Goal: Book appointment/travel/reservation

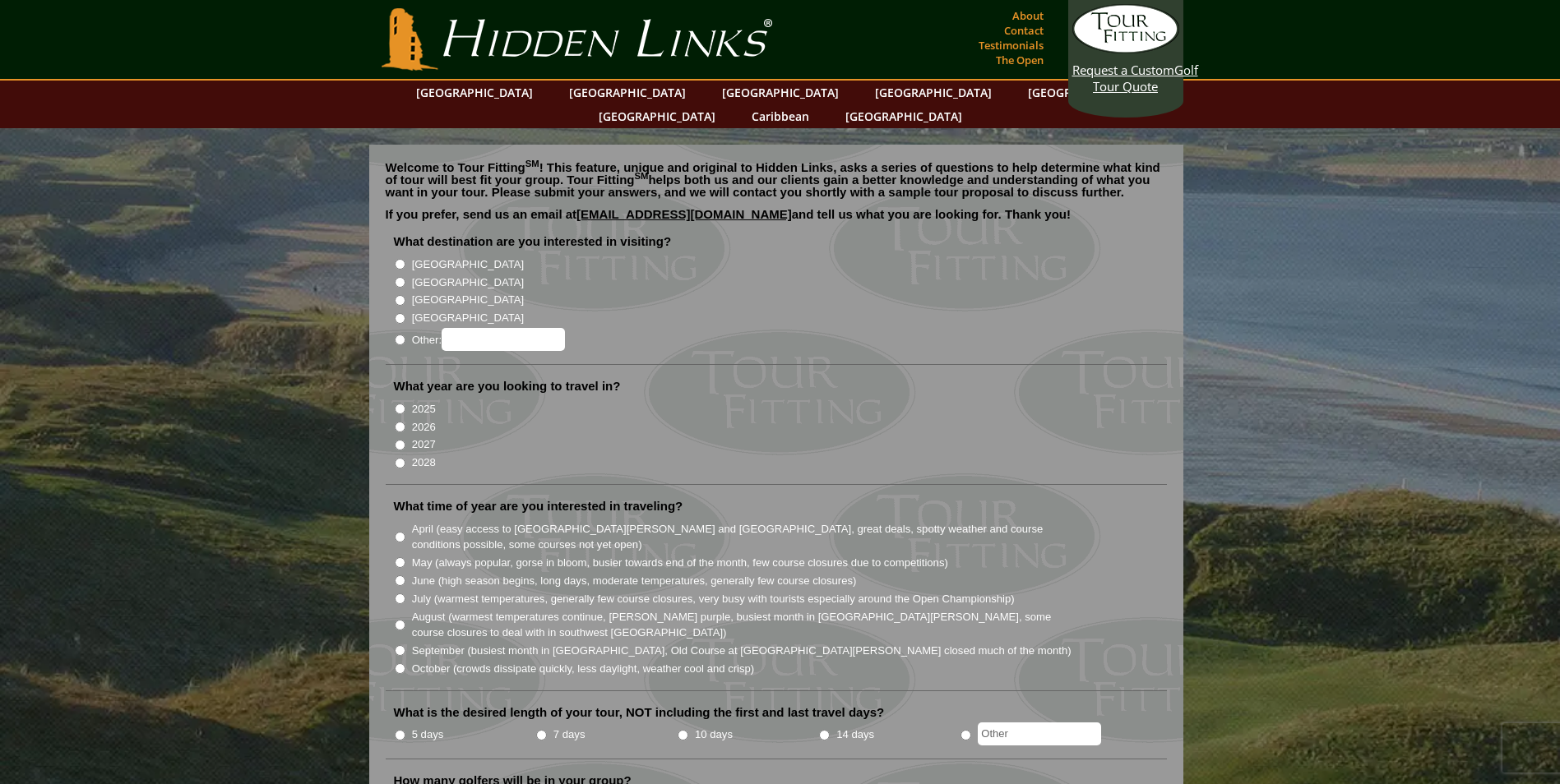
click at [400, 258] on input "[GEOGRAPHIC_DATA]" at bounding box center [400, 263] width 11 height 11
radio input "true"
click at [401, 421] on input "2026" at bounding box center [400, 426] width 11 height 11
radio input "true"
click at [396, 557] on input "May (always popular, gorse in bloom, busier towards end of the month, few cours…" at bounding box center [400, 562] width 11 height 11
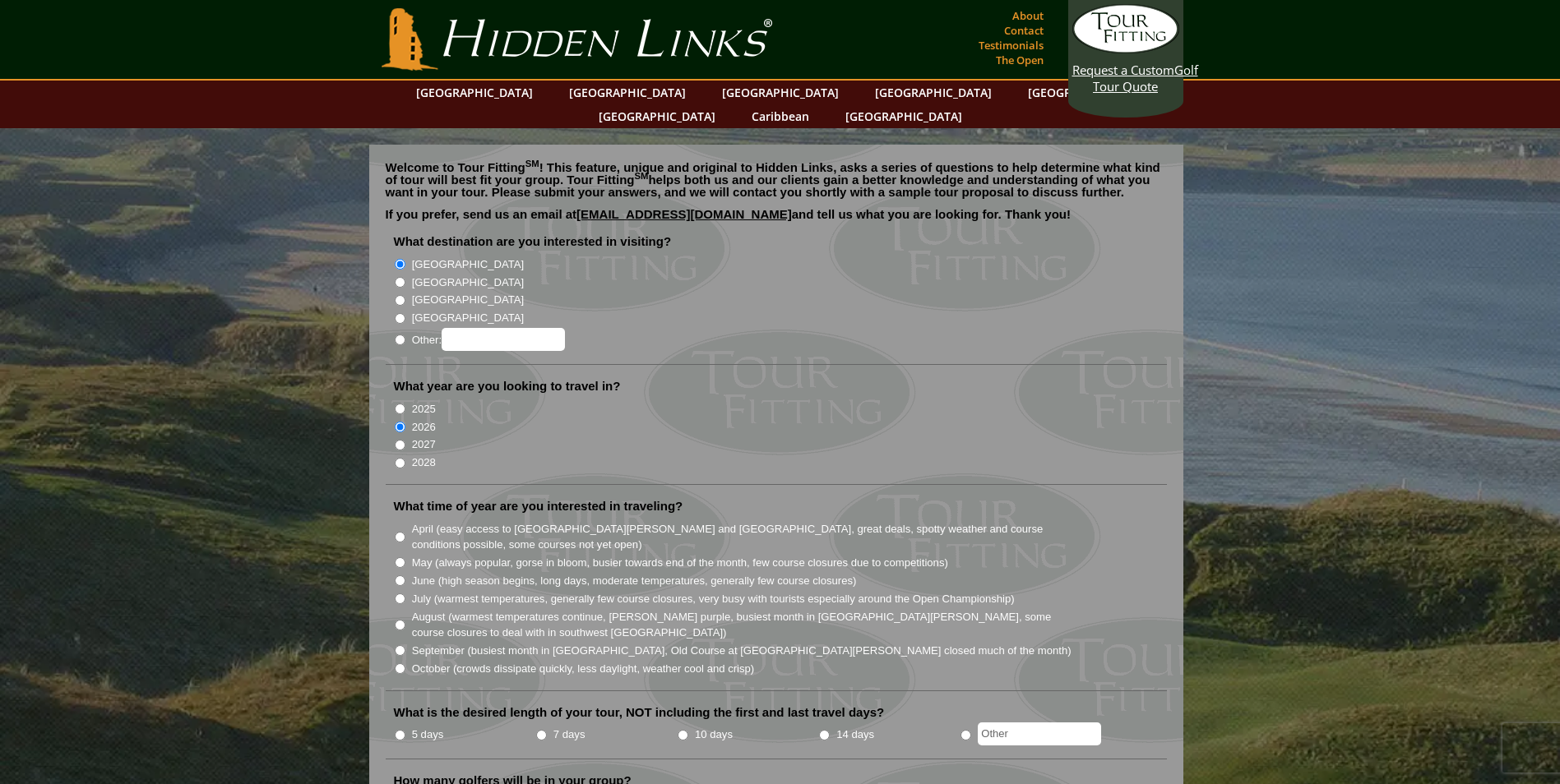
radio input "true"
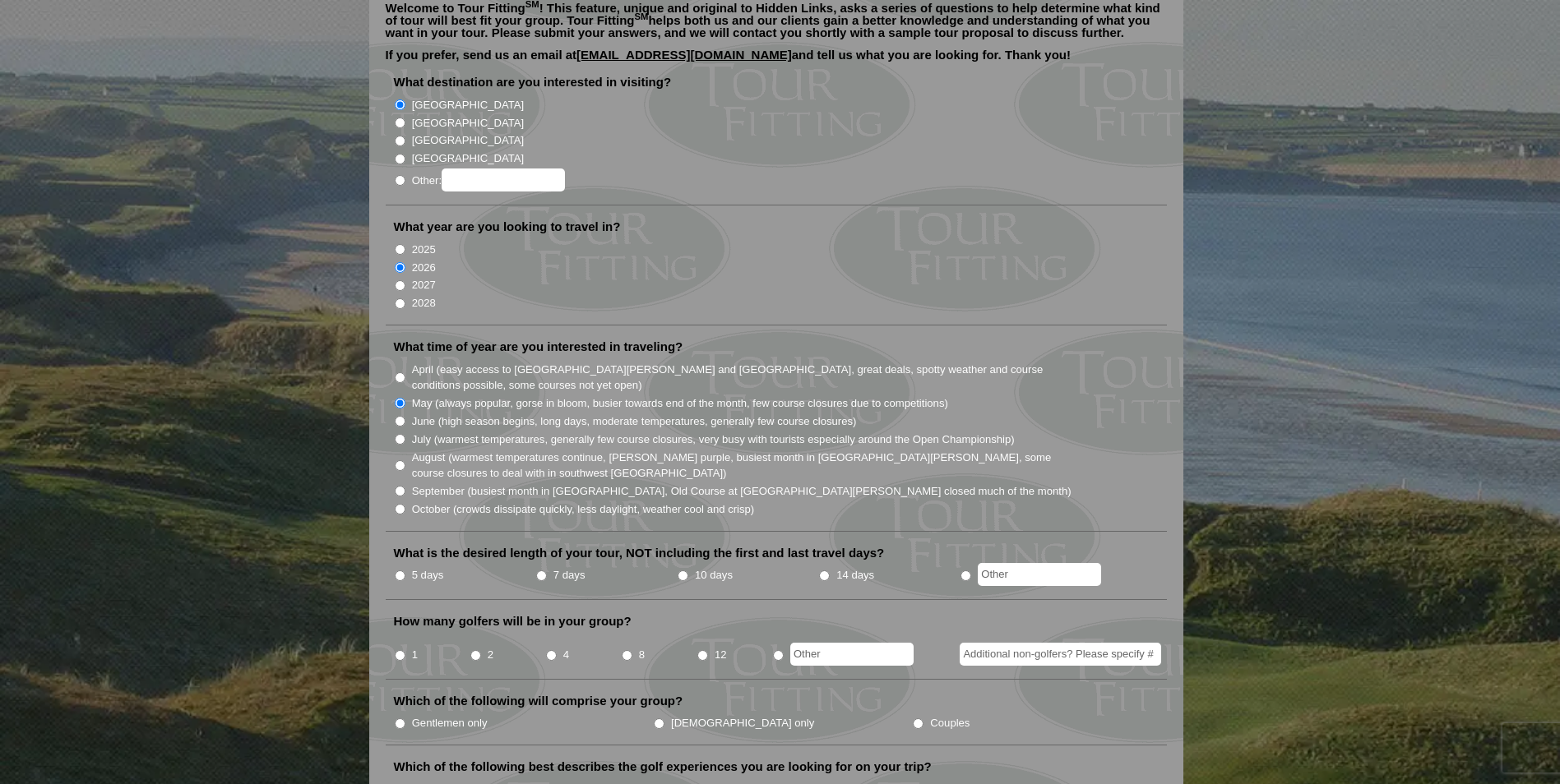
scroll to position [165, 0]
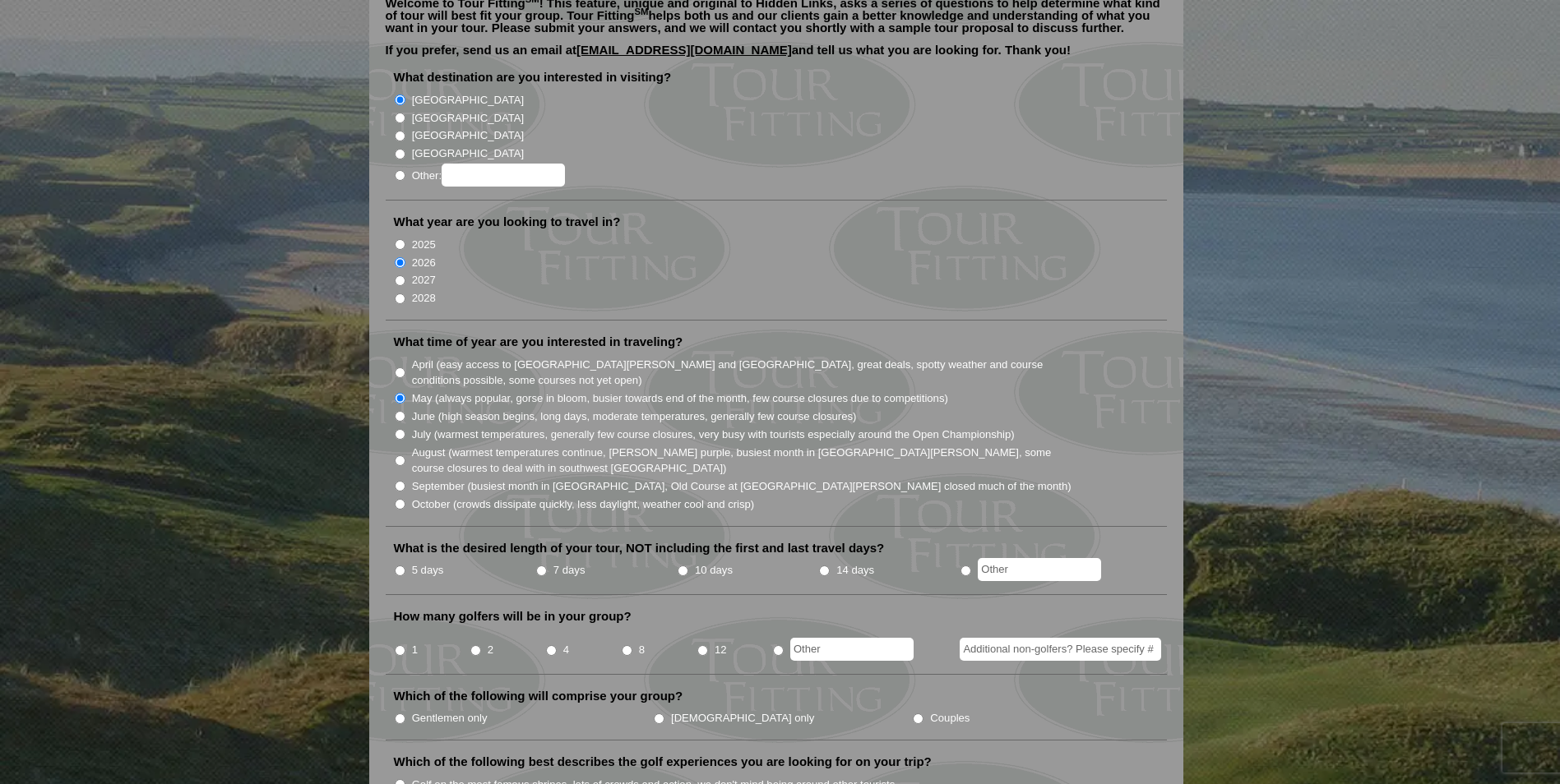
click at [685, 566] on input "10 days" at bounding box center [682, 570] width 11 height 11
radio input "true"
click at [474, 646] on input "2" at bounding box center [475, 650] width 11 height 11
radio input "true"
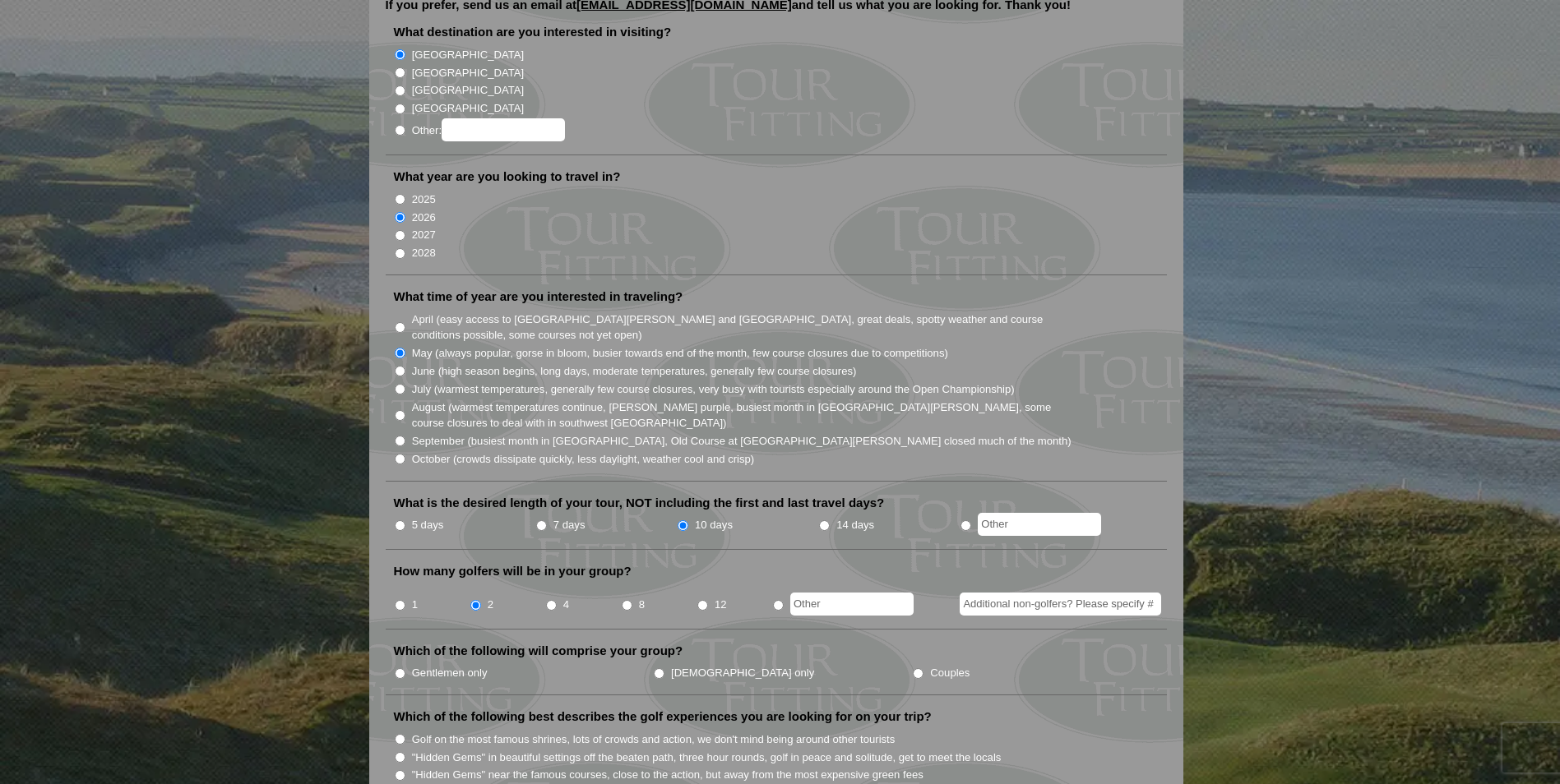
scroll to position [247, 0]
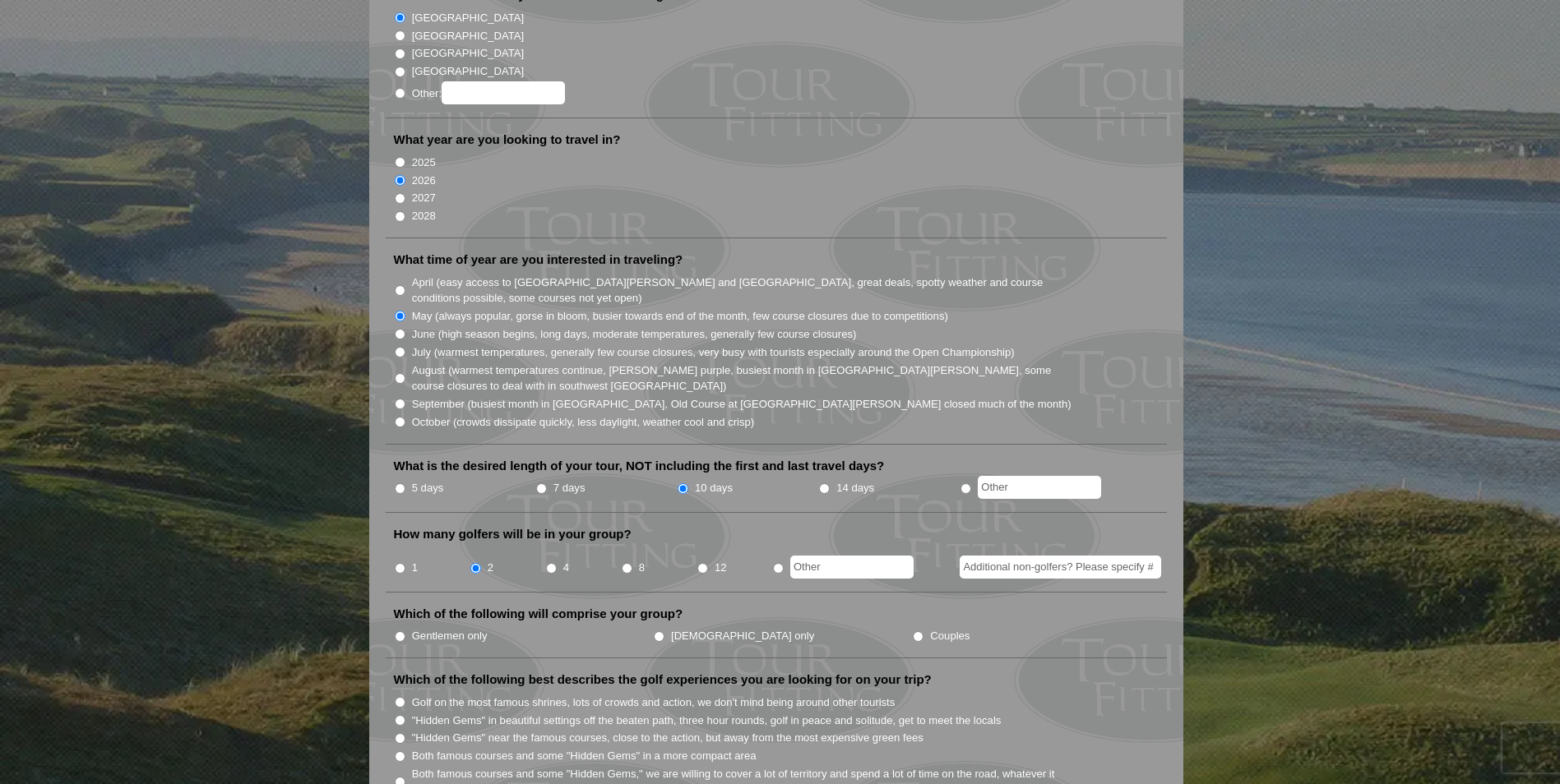
click at [912, 631] on input "Couples" at bounding box center [917, 636] width 11 height 11
radio input "true"
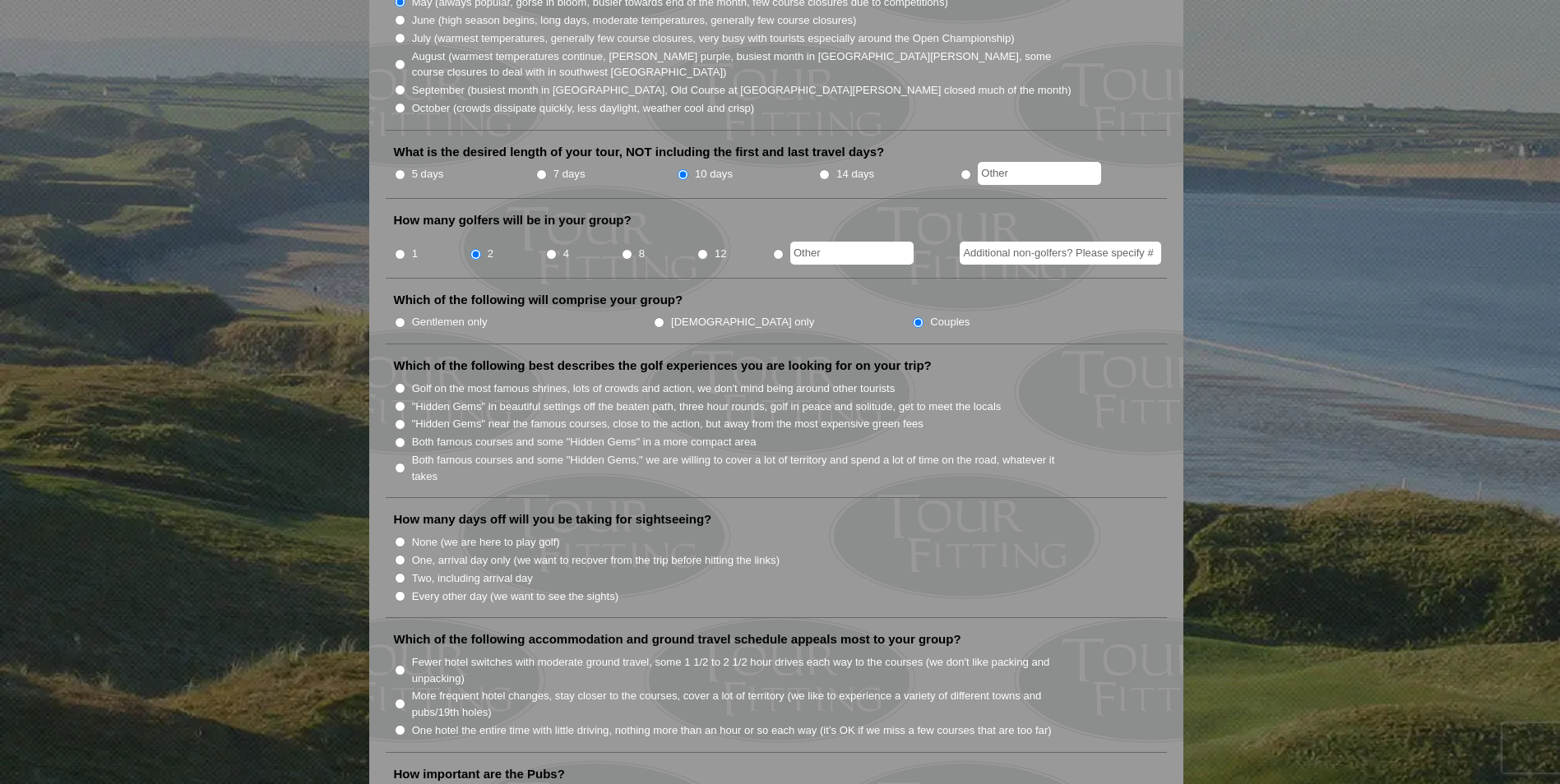
scroll to position [575, 0]
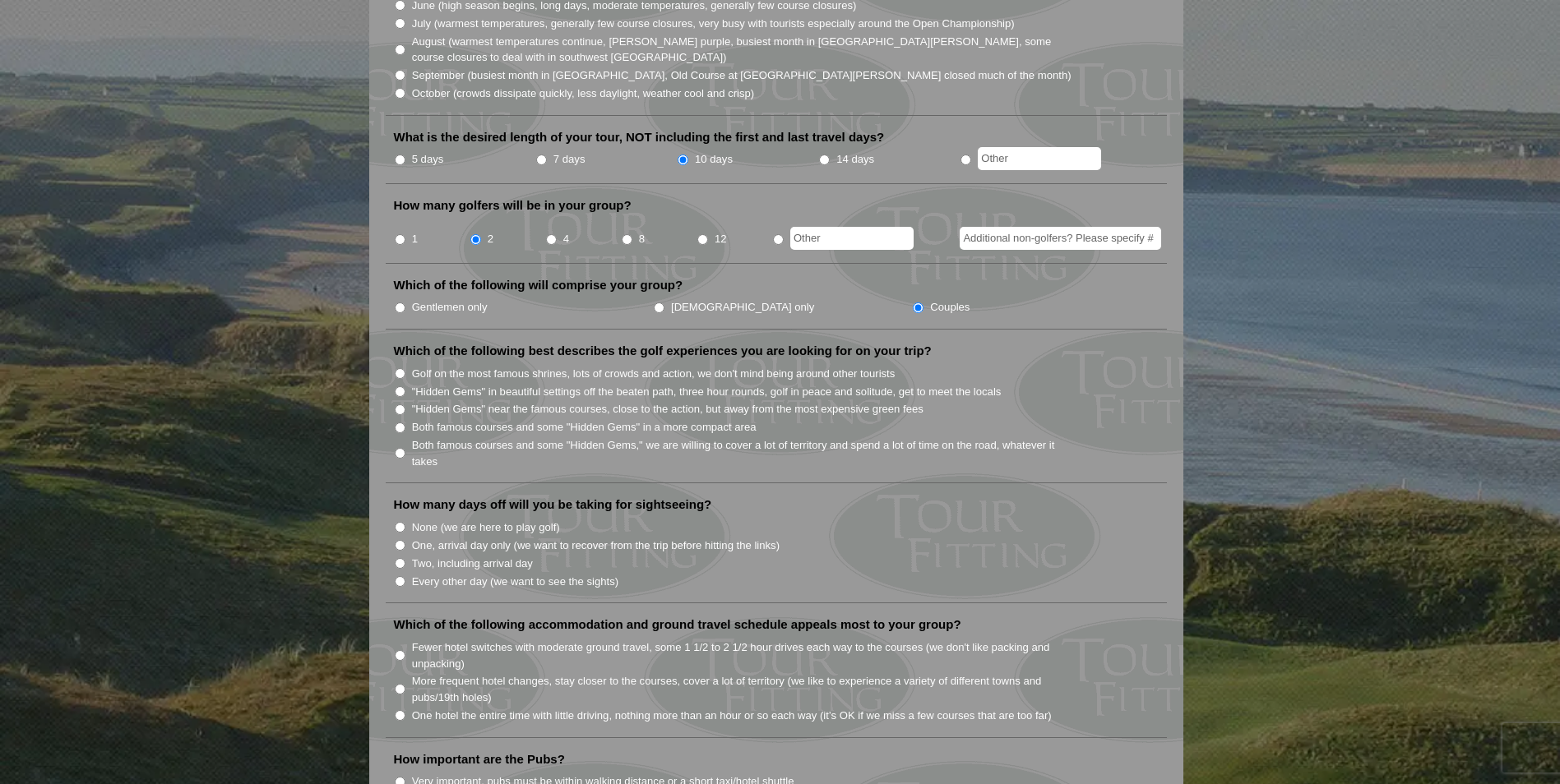
click at [400, 386] on input ""Hidden Gems" in beautiful settings off the beaten path, three hour rounds, gol…" at bounding box center [400, 391] width 11 height 11
radio input "true"
click at [401, 369] on input "Golf on the most famous shrines, lots of crowds and action, we don't mind being…" at bounding box center [400, 373] width 11 height 11
radio input "true"
click at [402, 386] on input ""Hidden Gems" in beautiful settings off the beaten path, three hour rounds, gol…" at bounding box center [400, 391] width 11 height 11
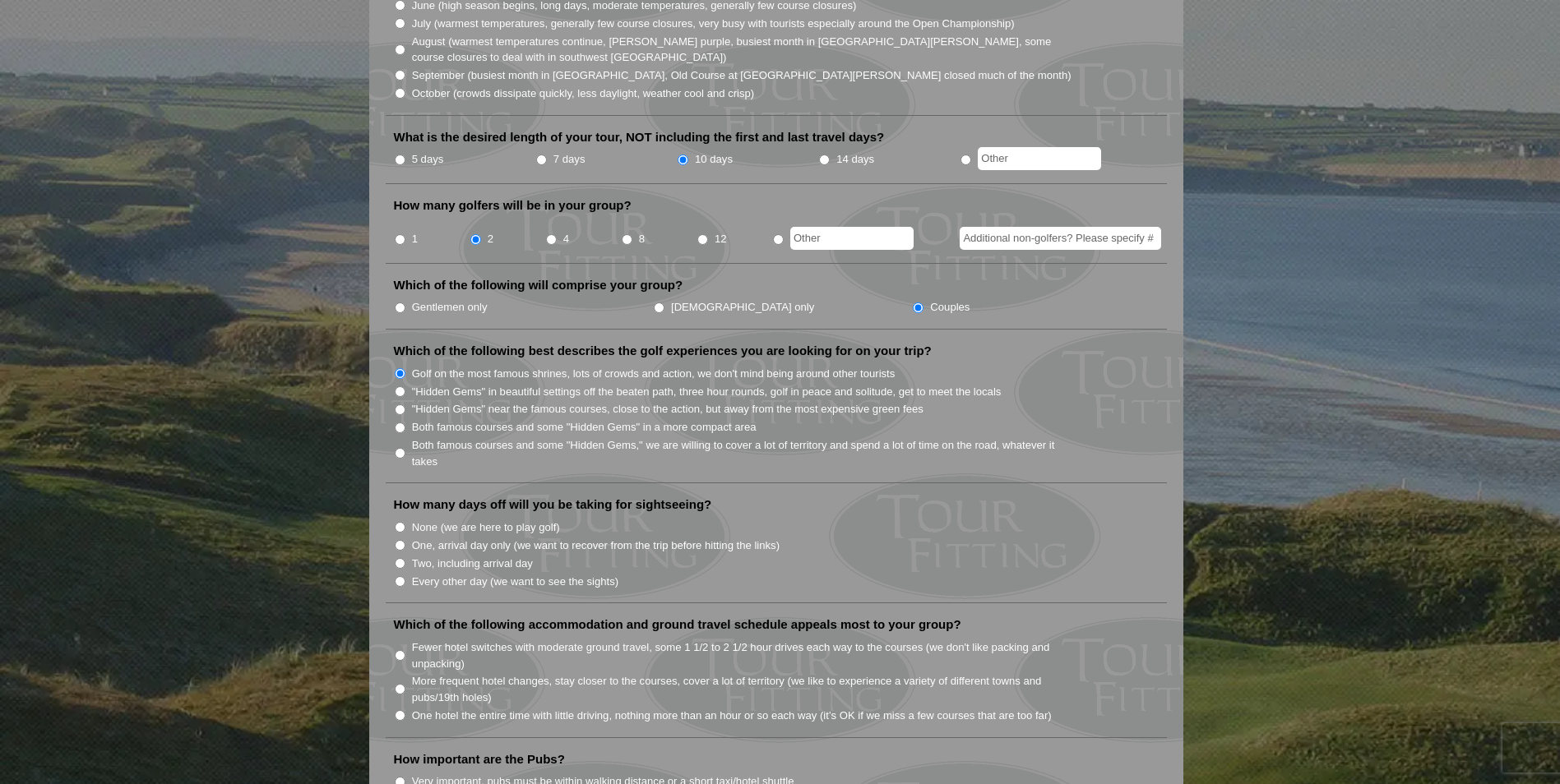
radio input "true"
click at [395, 558] on input "Two, including arrival day" at bounding box center [400, 563] width 11 height 11
radio input "true"
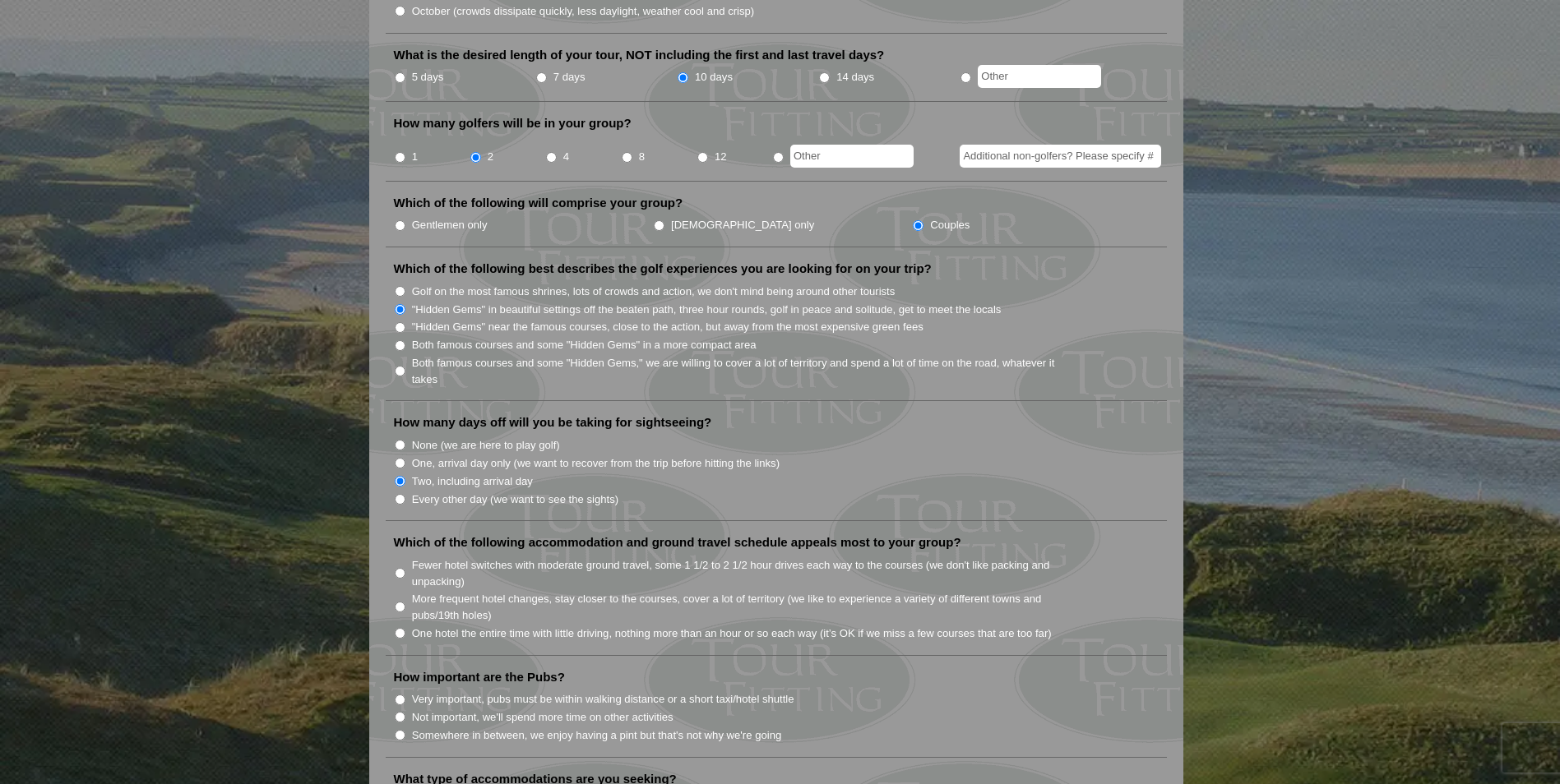
click at [403, 602] on input "More frequent hotel changes, stay closer to the courses, cover a lot of territo…" at bounding box center [400, 607] width 11 height 11
radio input "true"
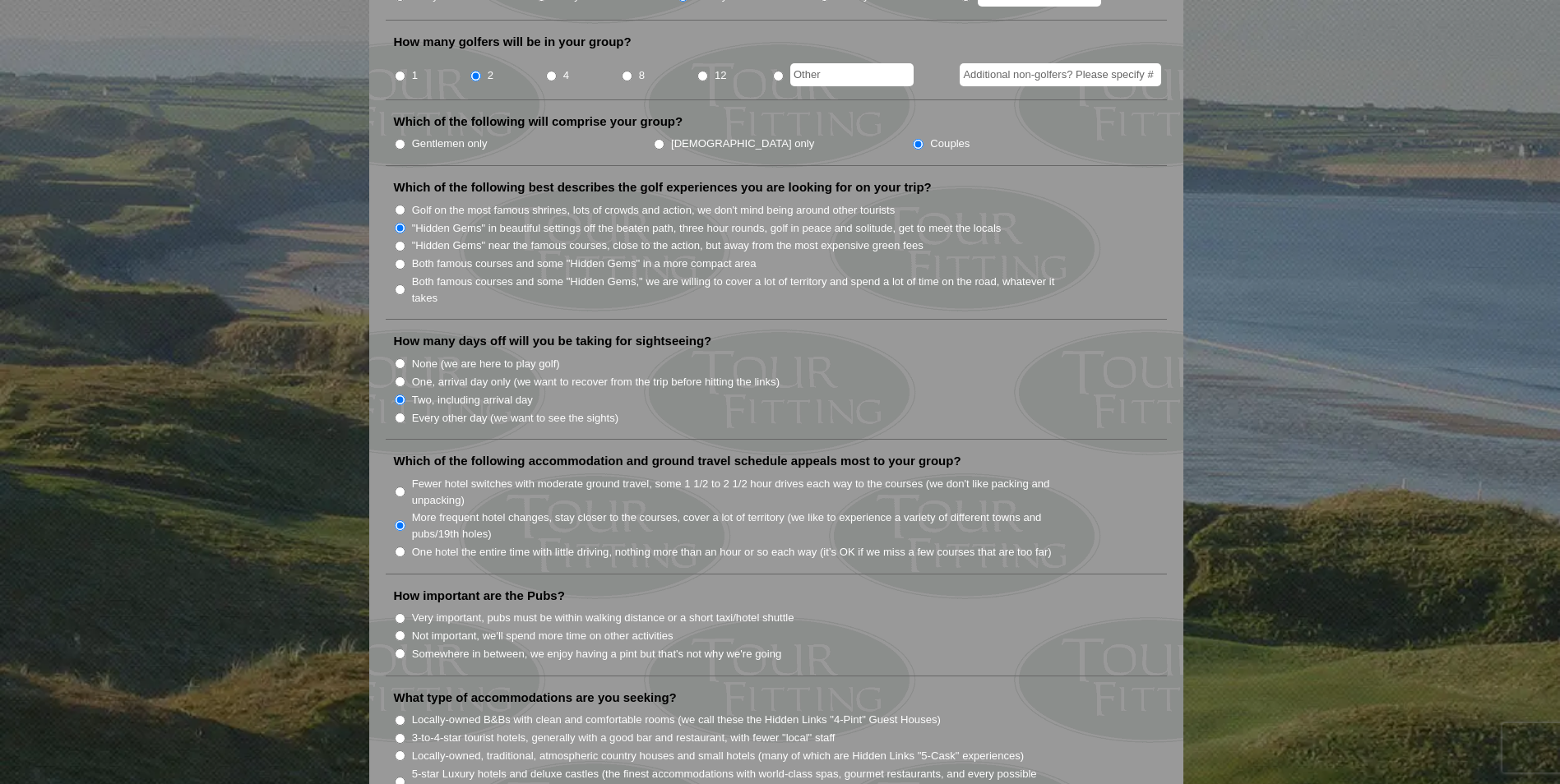
scroll to position [739, 0]
click at [486, 608] on label "Very important, pubs must be within walking distance or a short taxi/hotel shut…" at bounding box center [603, 616] width 382 height 17
click at [405, 612] on input "Very important, pubs must be within walking distance or a short taxi/hotel shut…" at bounding box center [400, 617] width 11 height 11
radio input "true"
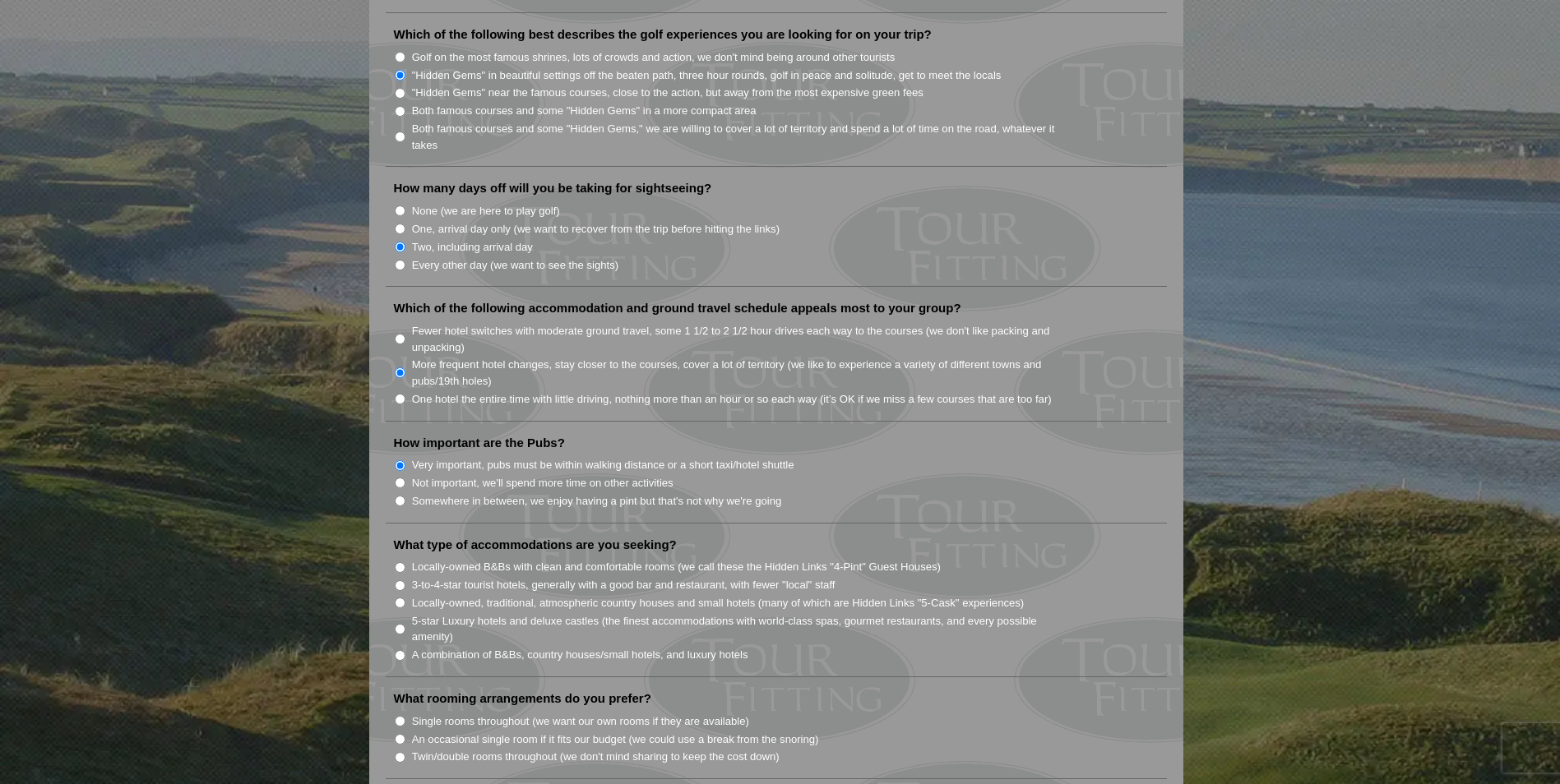
scroll to position [904, 0]
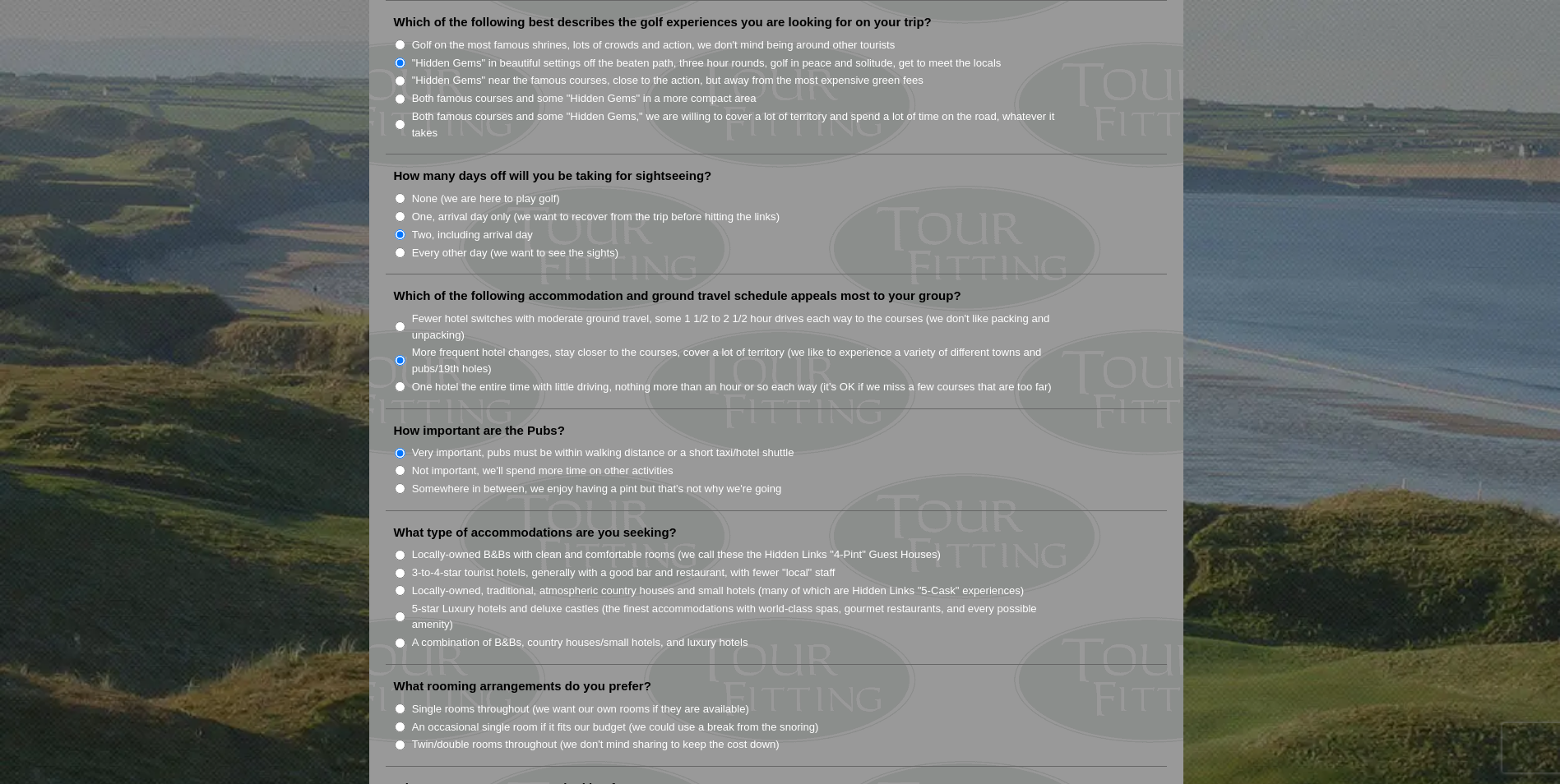
click at [489, 635] on label "A combination of B&Bs, country houses/small hotels, and luxury hotels" at bounding box center [580, 643] width 337 height 17
click at [405, 638] on input "A combination of B&Bs, country houses/small hotels, and luxury hotels" at bounding box center [400, 643] width 11 height 11
radio input "true"
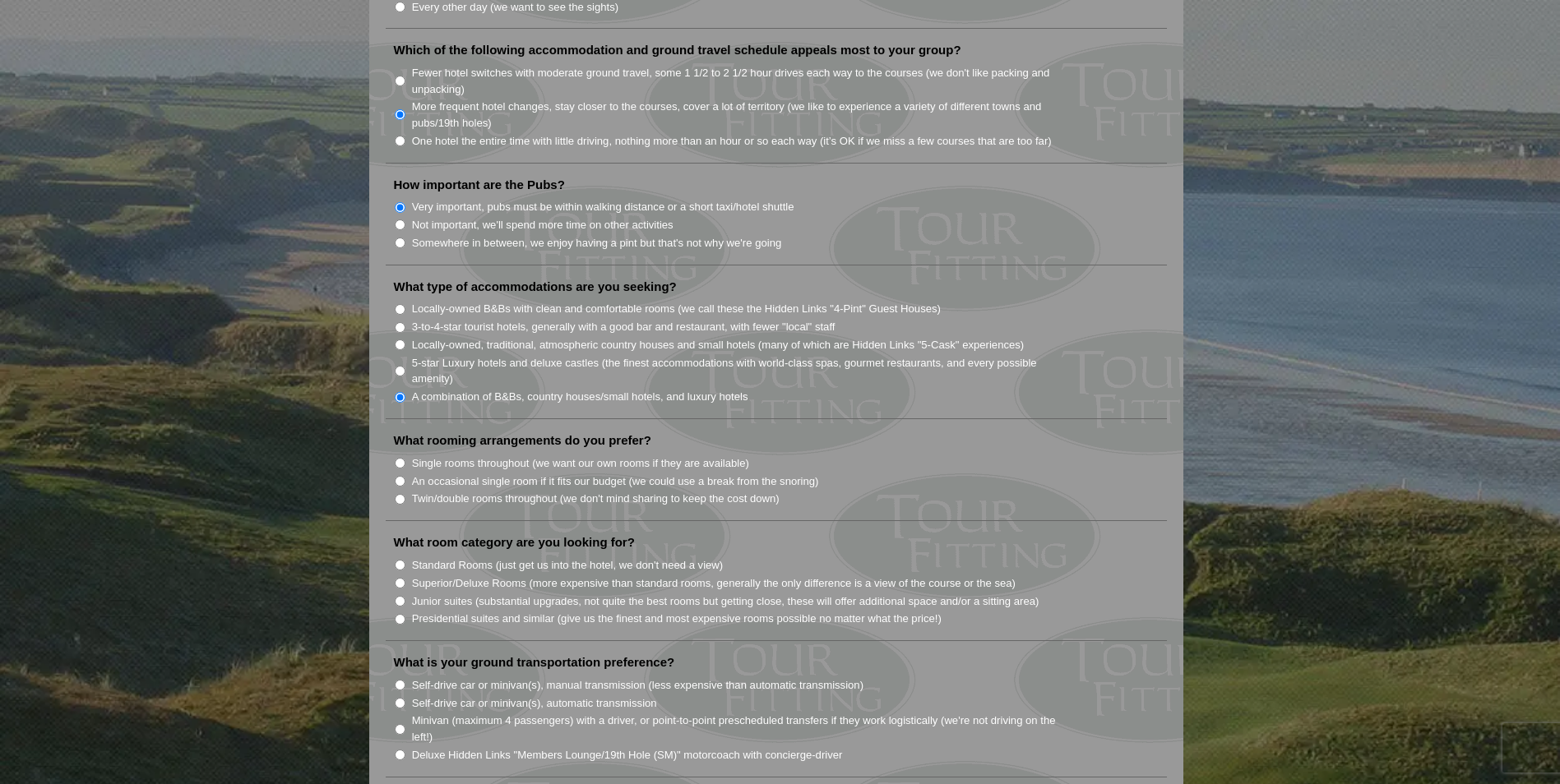
scroll to position [1151, 0]
click at [544, 490] on label "Twin/double rooms throughout (we don't mind sharing to keep the cost down)" at bounding box center [595, 497] width 368 height 17
click at [405, 493] on input "Twin/double rooms throughout (we don't mind sharing to keep the cost down)" at bounding box center [400, 498] width 11 height 11
radio input "true"
click at [534, 574] on label "Superior/Deluxe Rooms (more expensive than standard rooms, generally the only d…" at bounding box center [713, 582] width 604 height 17
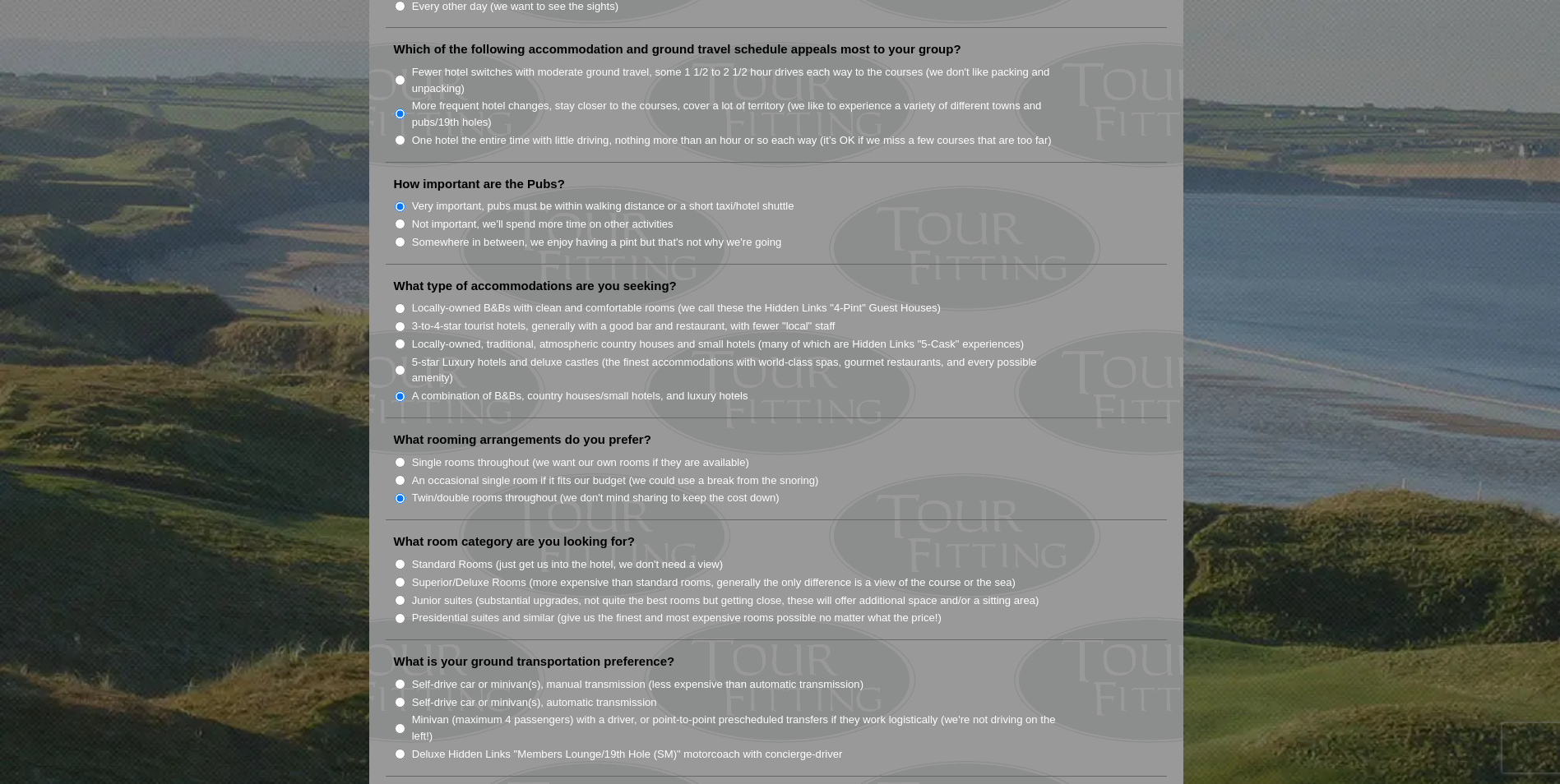
click at [405, 577] on input "Superior/Deluxe Rooms (more expensive than standard rooms, generally the only d…" at bounding box center [400, 582] width 11 height 11
radio input "true"
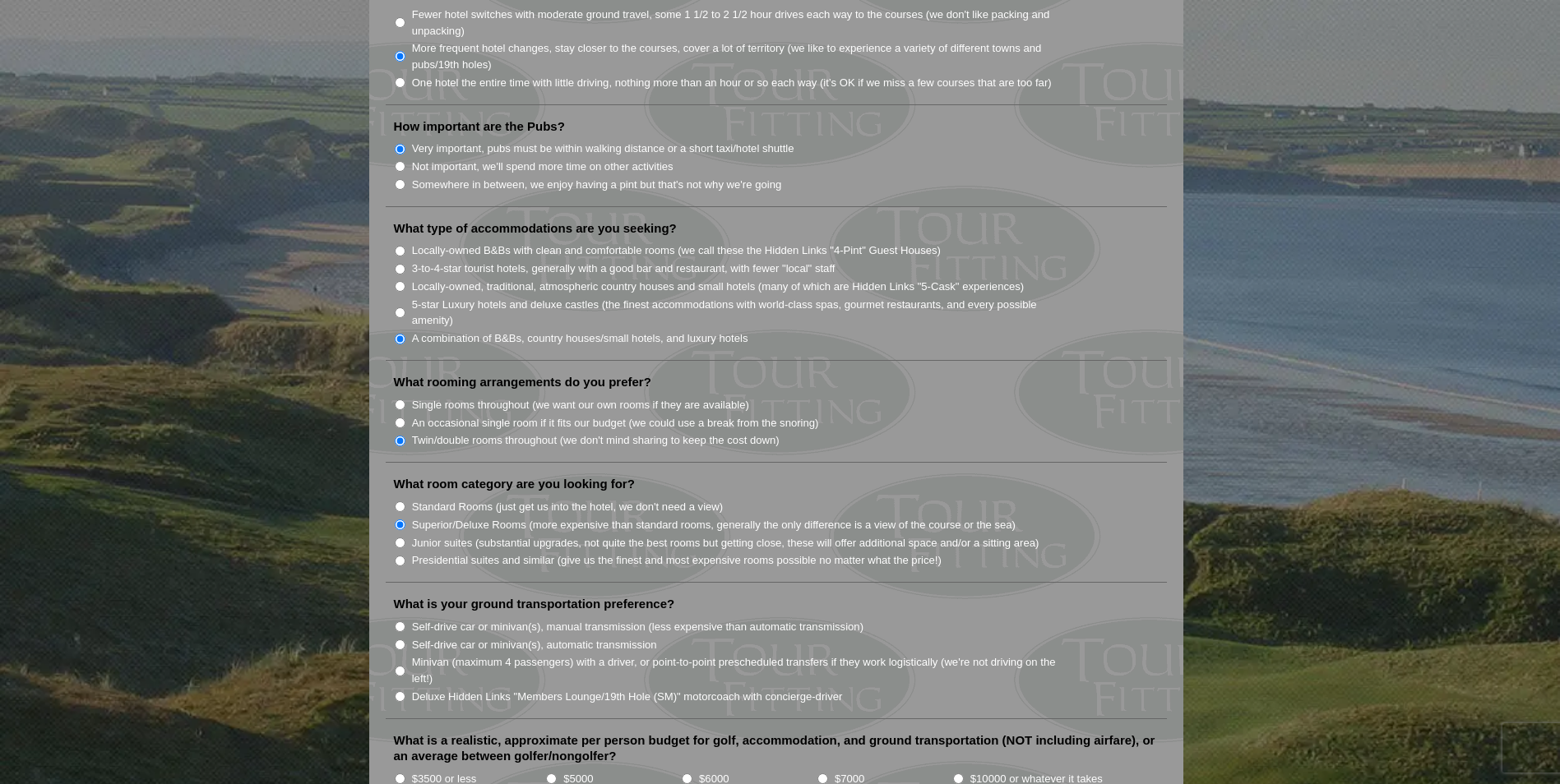
scroll to position [1233, 0]
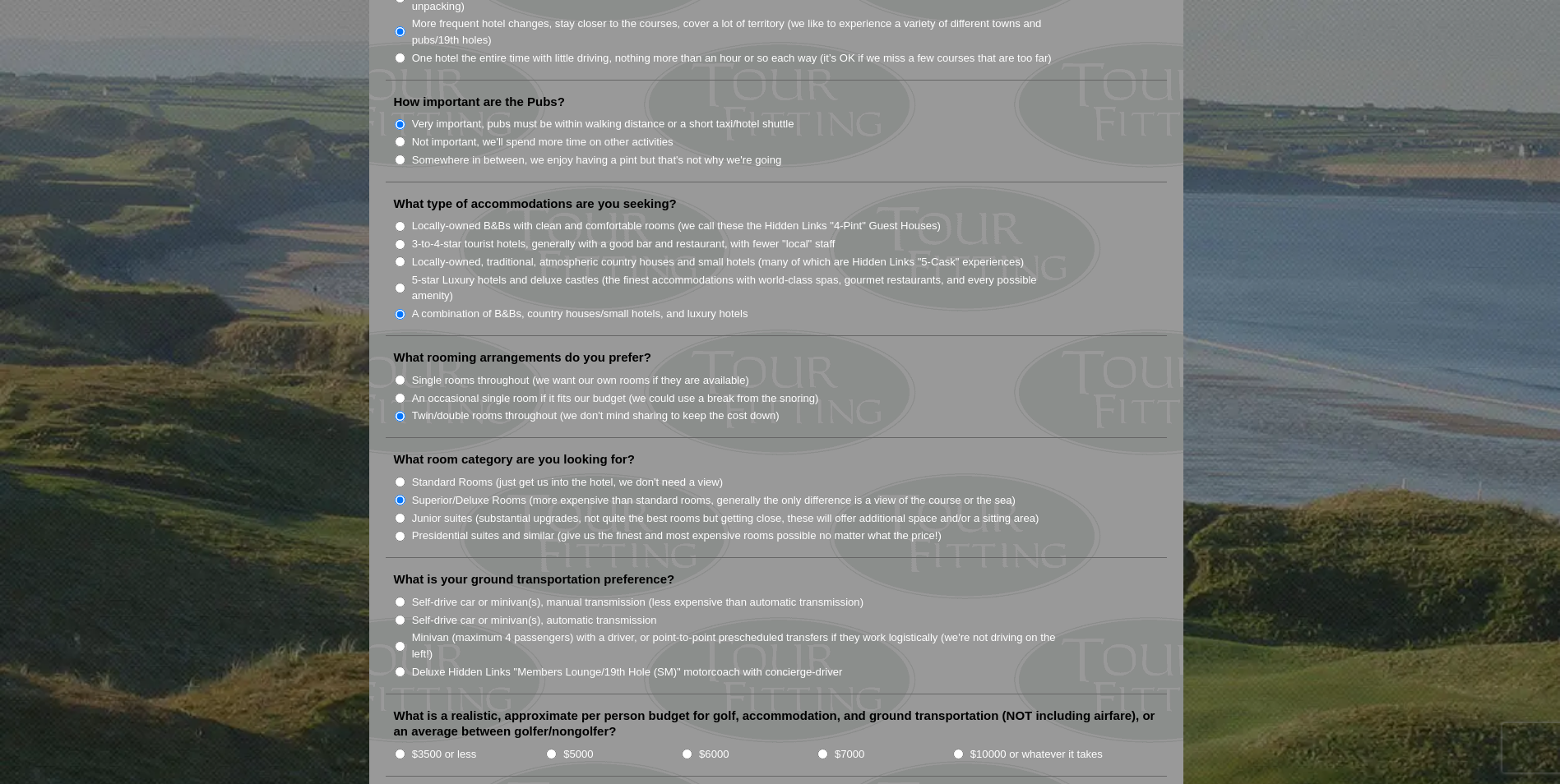
click at [401, 614] on input "Self-drive car or minivan(s), automatic transmission" at bounding box center [400, 619] width 11 height 11
radio input "true"
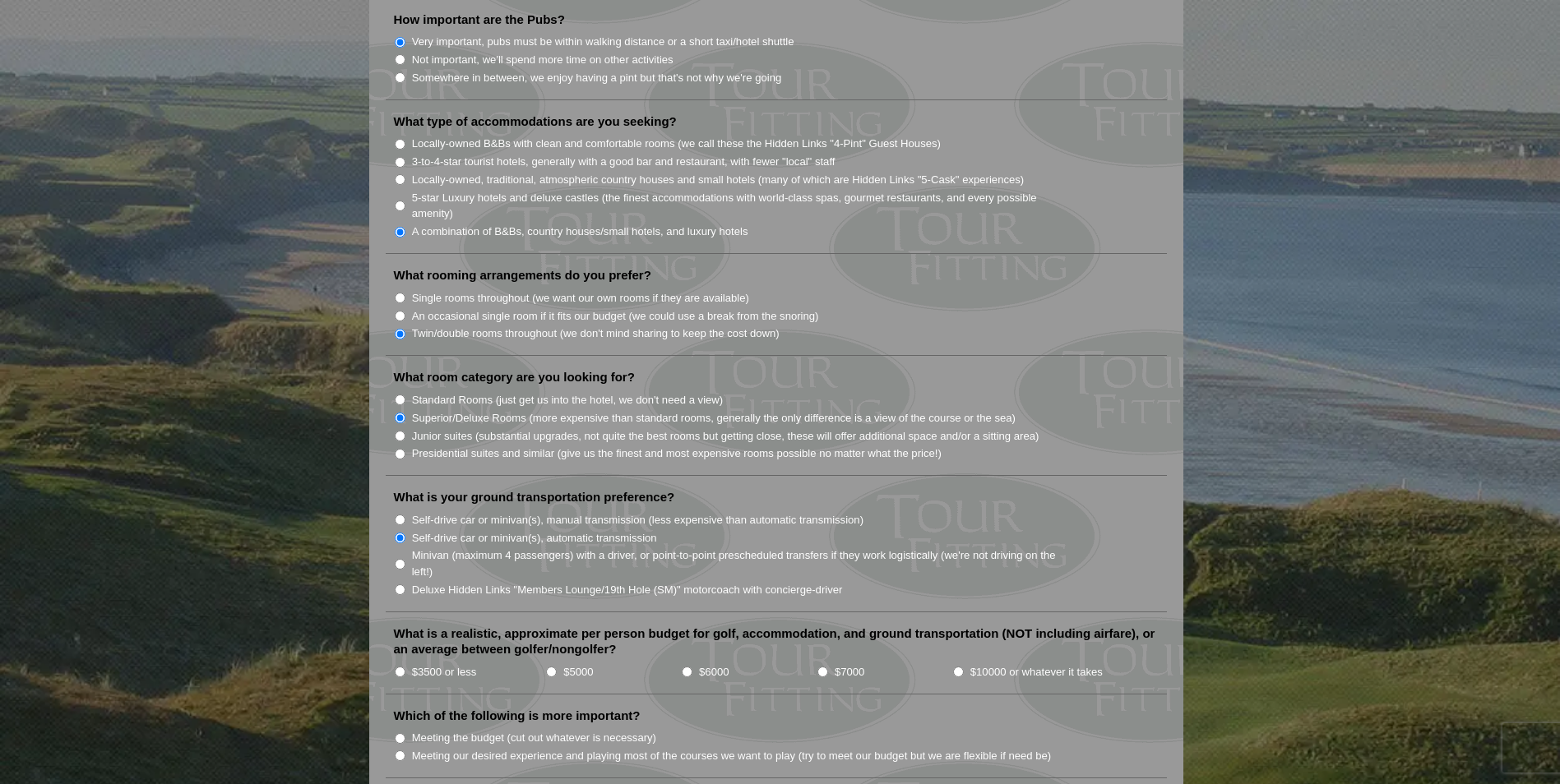
scroll to position [1397, 0]
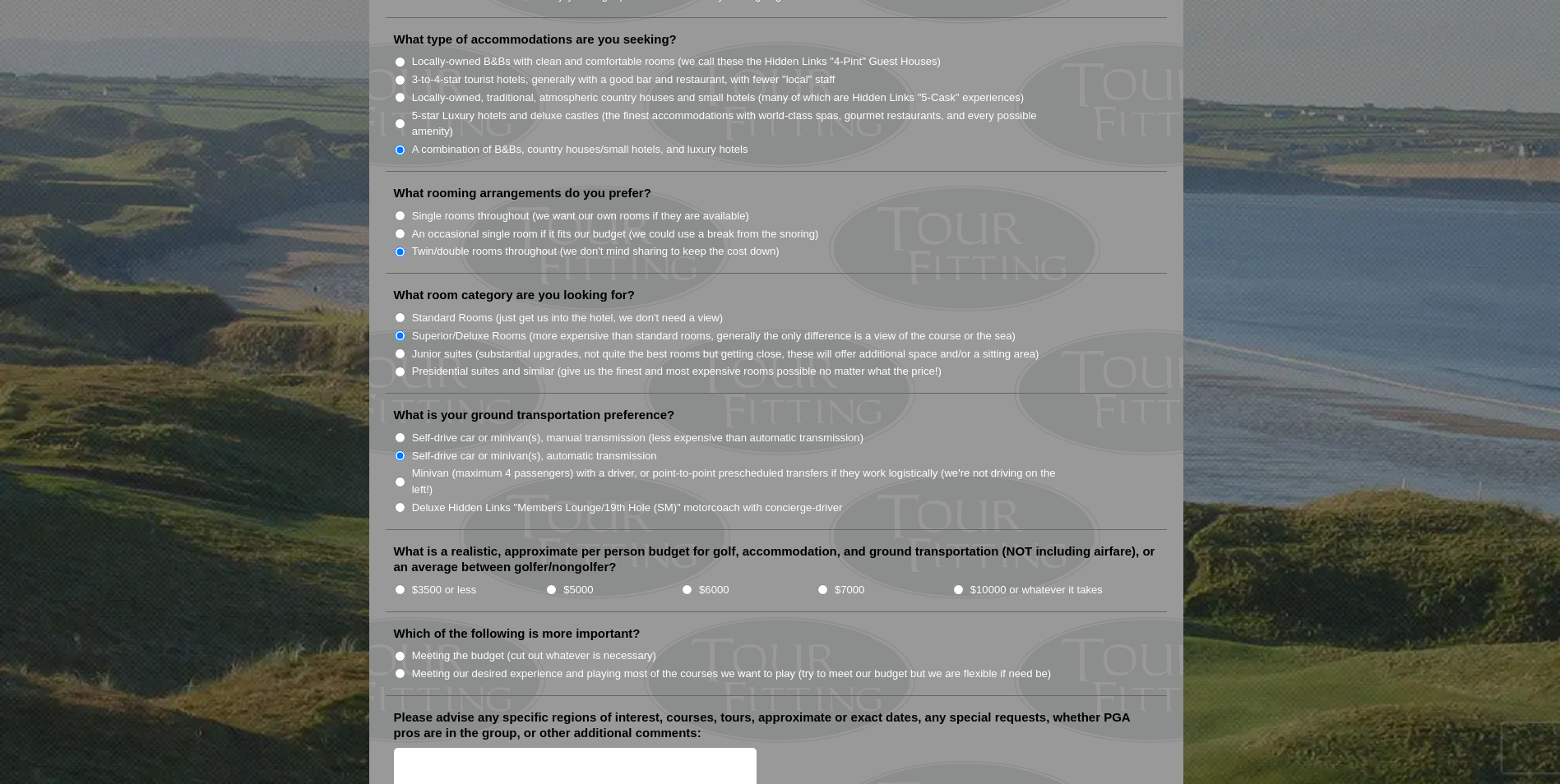
click at [817, 580] on li "$7000" at bounding box center [884, 589] width 136 height 19
click at [823, 584] on input "$7000" at bounding box center [822, 589] width 11 height 11
radio input "true"
click at [779, 666] on label "Meeting our desired experience and playing most of the courses we want to play …" at bounding box center [732, 674] width 640 height 17
click at [405, 668] on input "Meeting our desired experience and playing most of the courses we want to play …" at bounding box center [400, 673] width 11 height 11
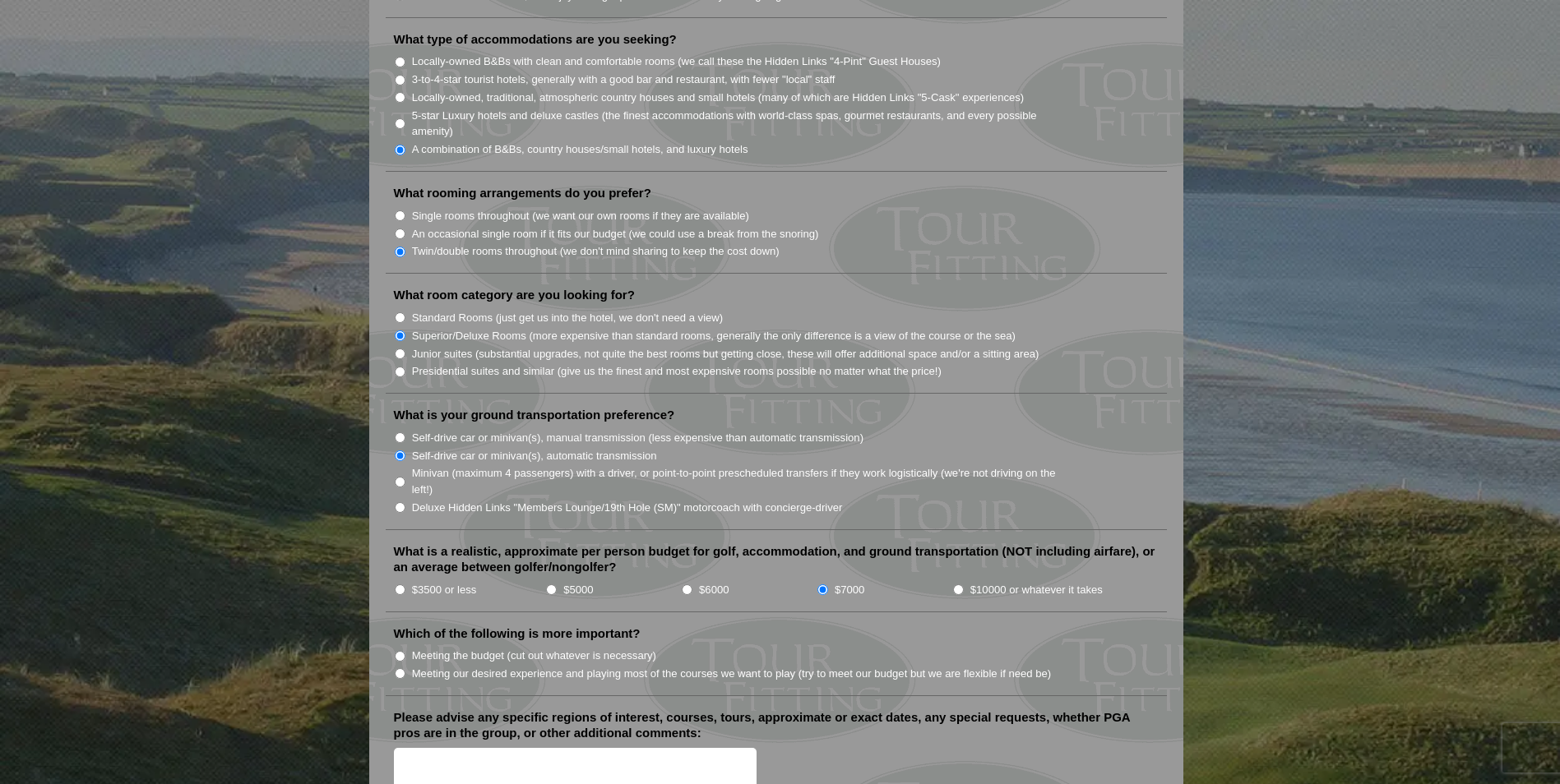
radio input "true"
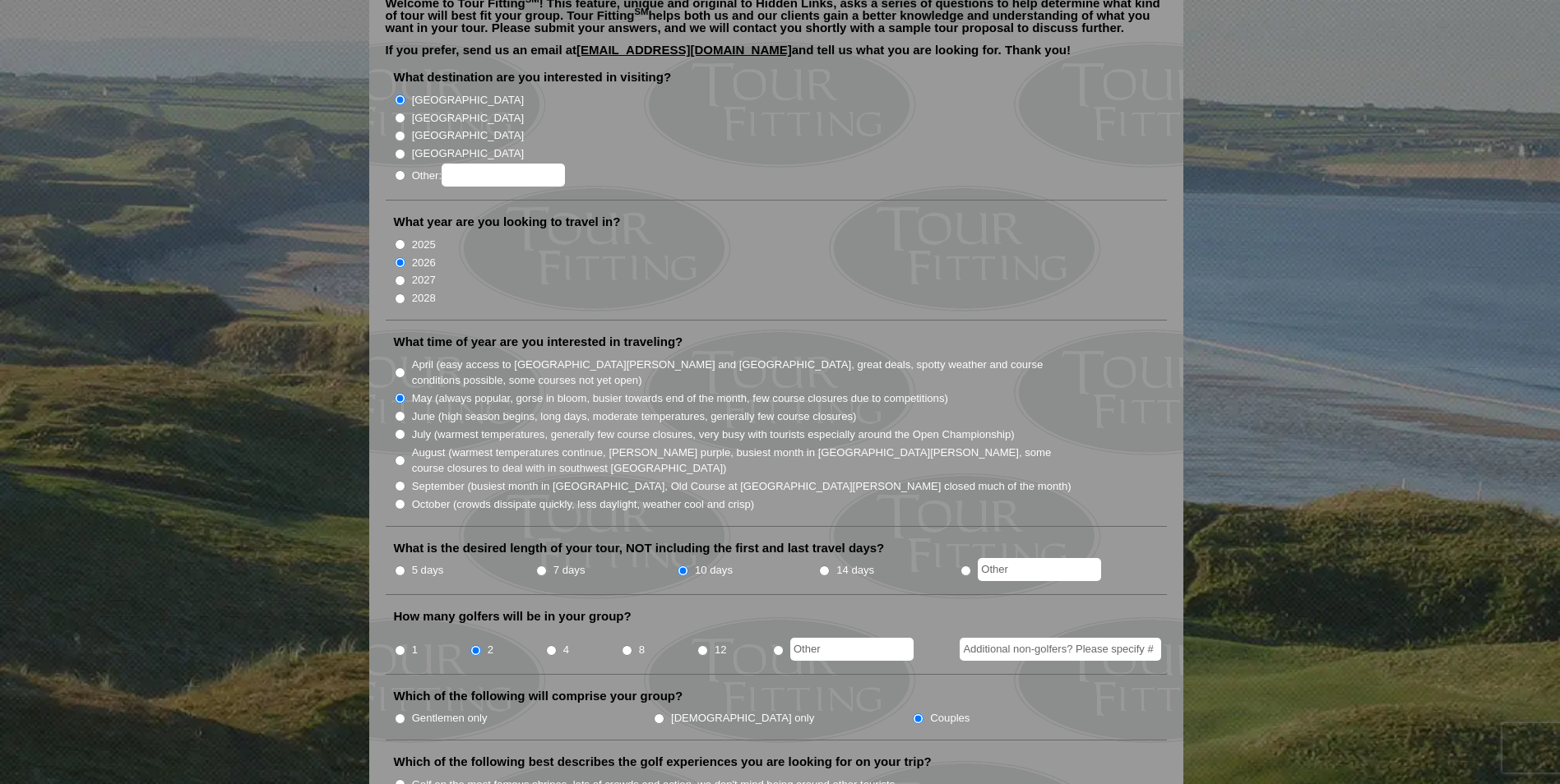
scroll to position [0, 0]
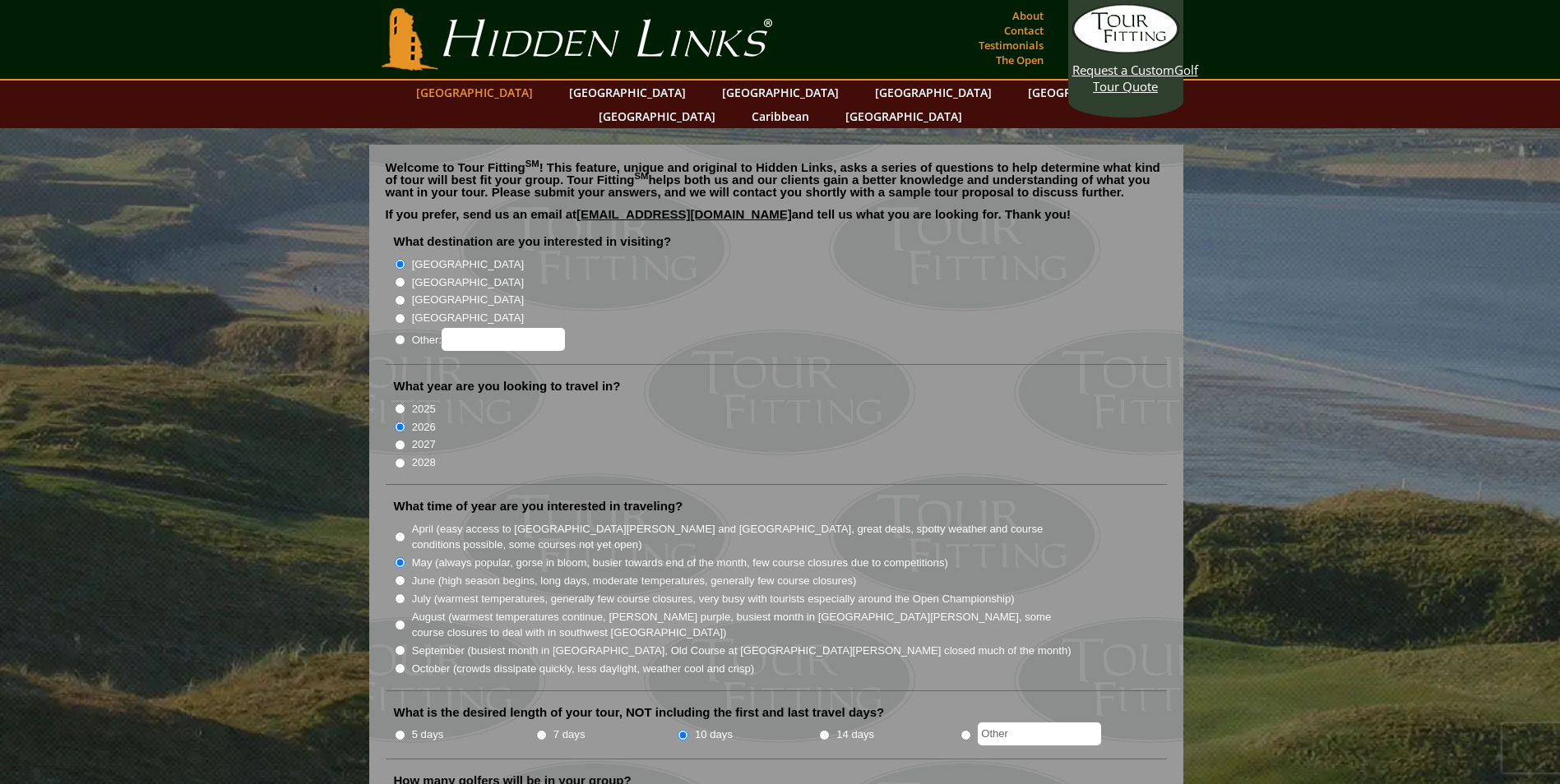
click at [531, 90] on link "[GEOGRAPHIC_DATA]" at bounding box center [474, 93] width 134 height 23
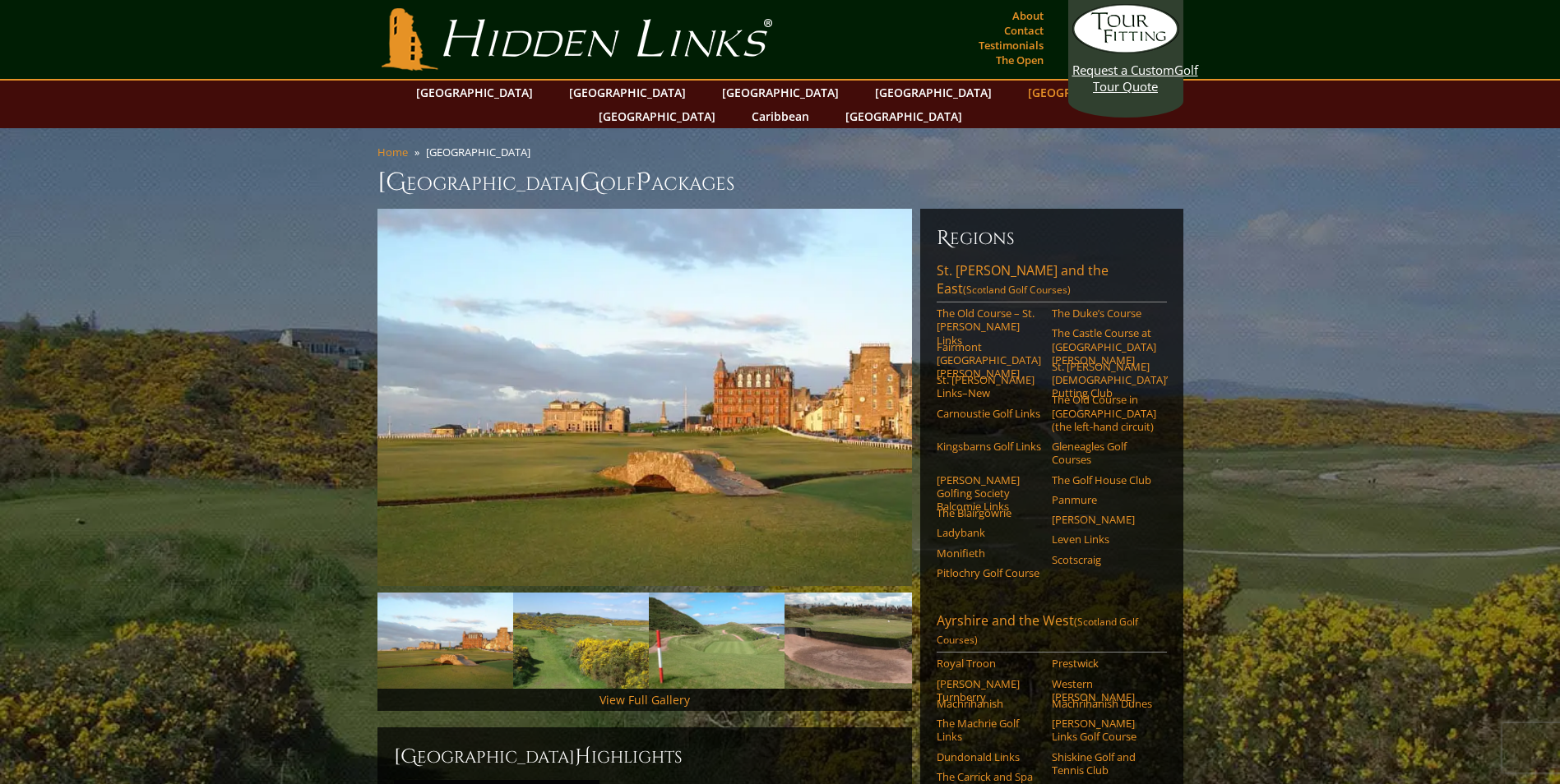
click at [1020, 92] on link "[GEOGRAPHIC_DATA]" at bounding box center [1086, 93] width 134 height 23
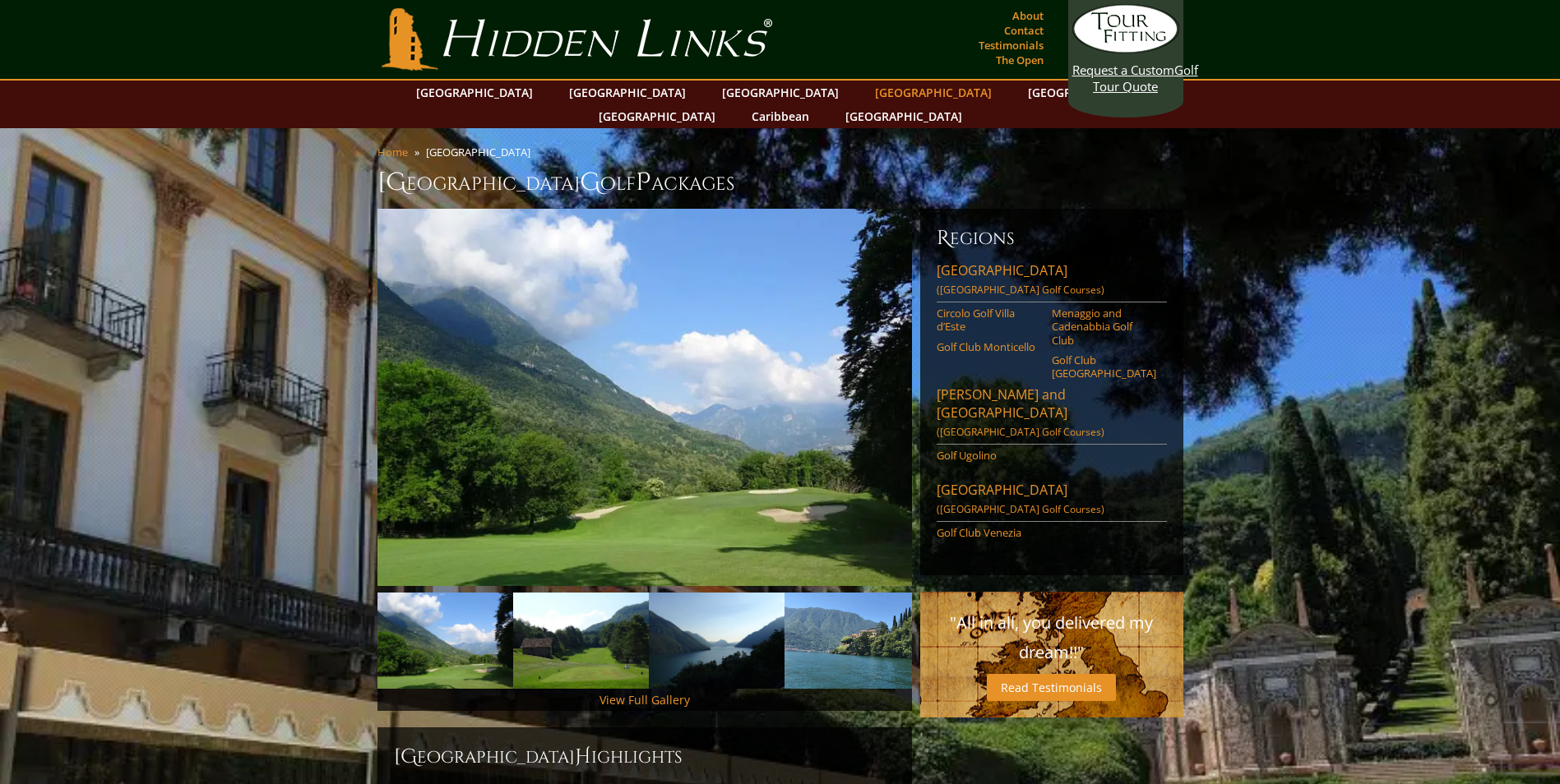
click at [866, 87] on link "[GEOGRAPHIC_DATA]" at bounding box center [933, 93] width 134 height 23
